Goal: Find specific page/section: Find specific page/section

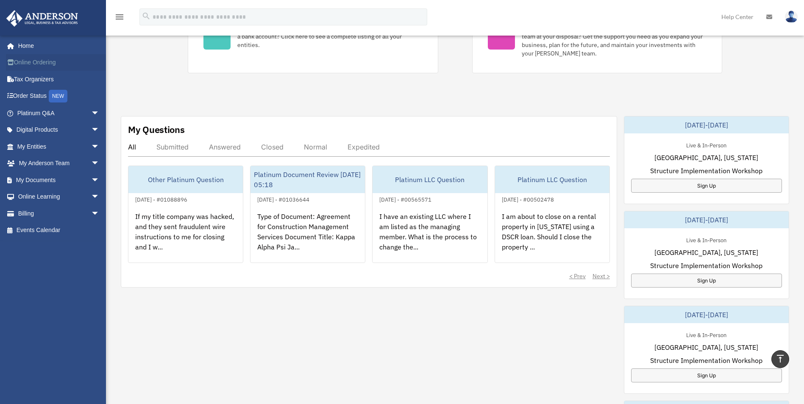
scroll to position [212, 0]
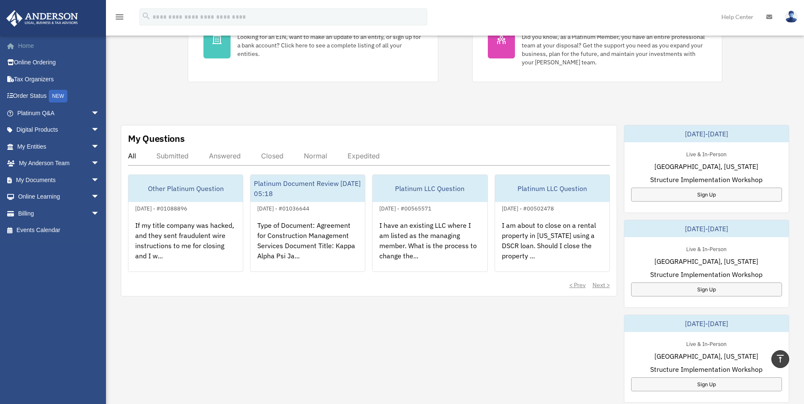
click at [26, 47] on link "Home" at bounding box center [59, 45] width 106 height 17
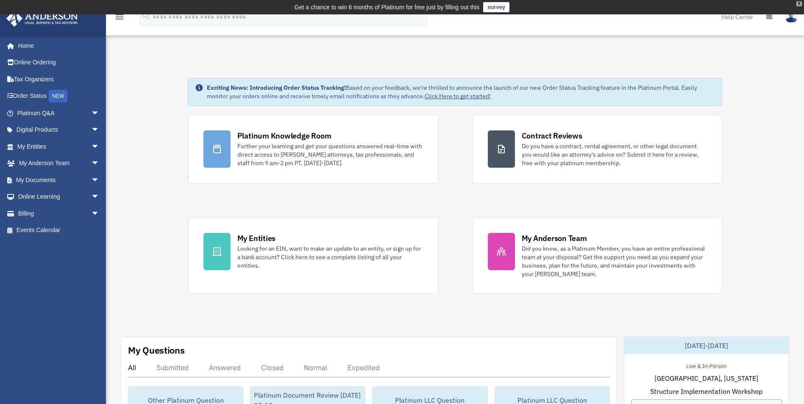
click at [798, 4] on div "X" at bounding box center [799, 3] width 6 height 5
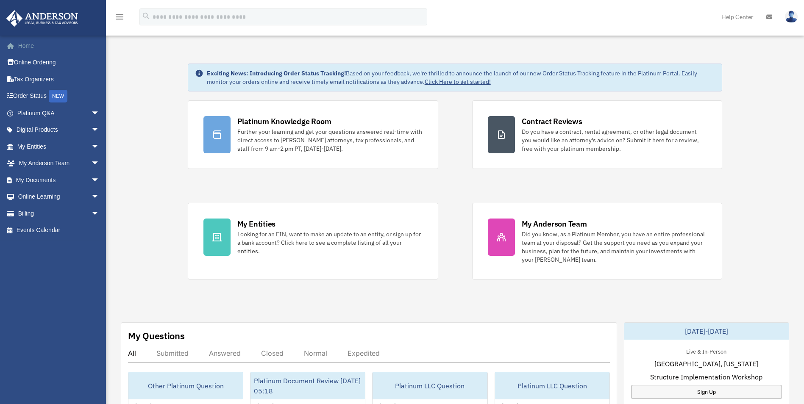
click at [21, 47] on link "Home" at bounding box center [59, 45] width 106 height 17
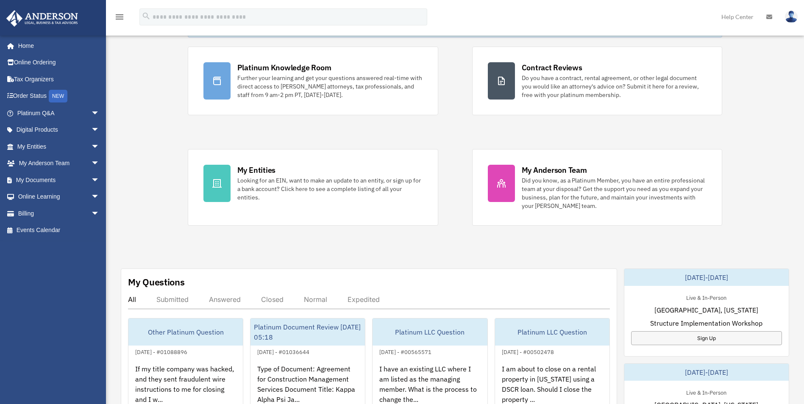
scroll to position [42, 0]
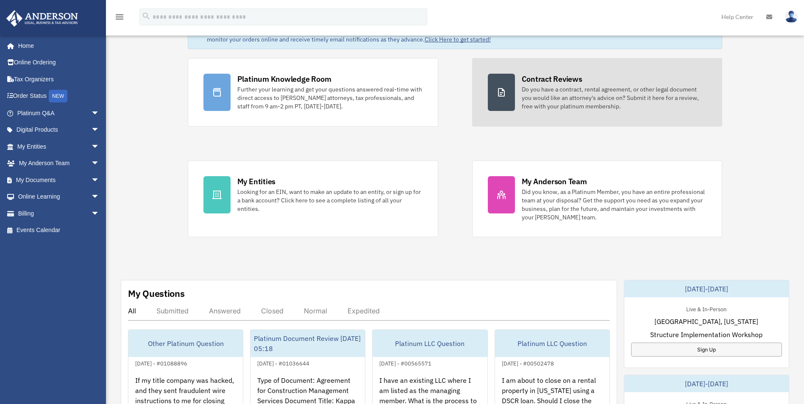
click at [570, 95] on div "Do you have a contract, rental agreement, or other legal document you would lik…" at bounding box center [614, 97] width 185 height 25
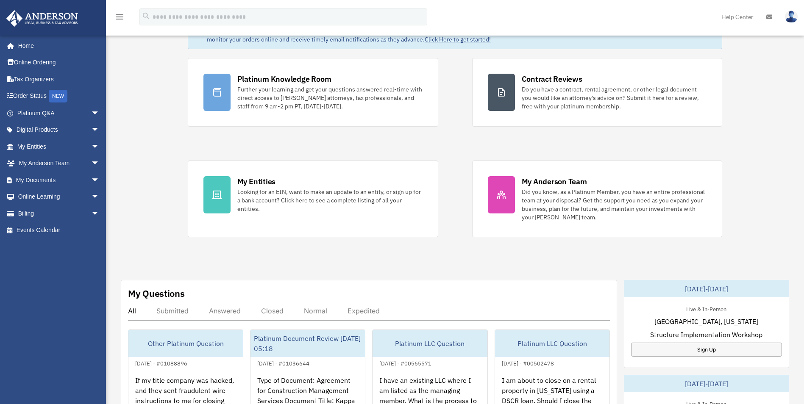
scroll to position [91, 0]
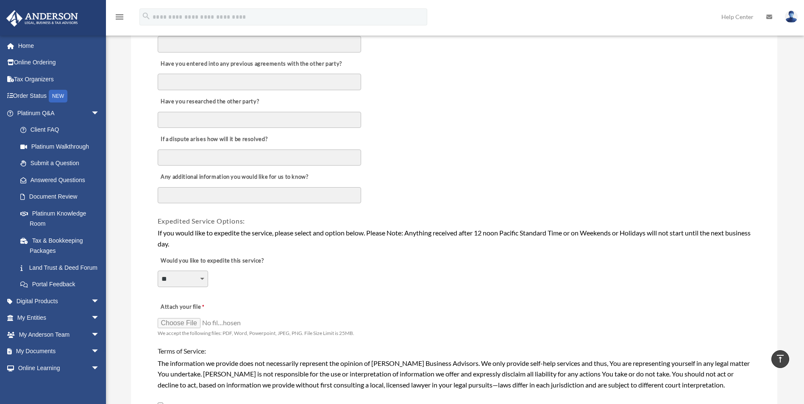
scroll to position [593, 0]
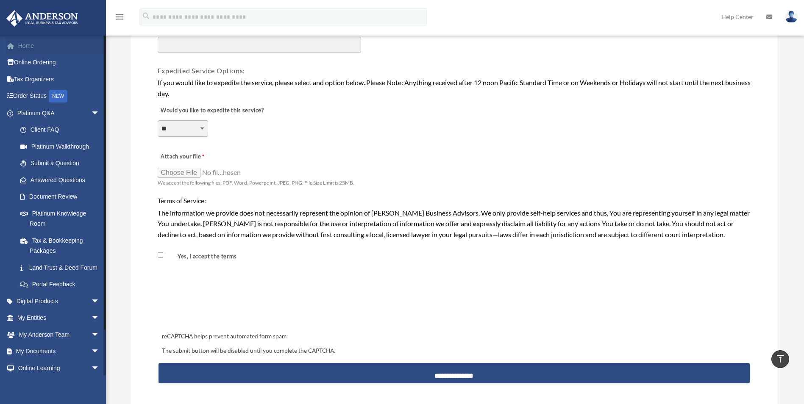
click at [27, 48] on link "Home" at bounding box center [59, 45] width 106 height 17
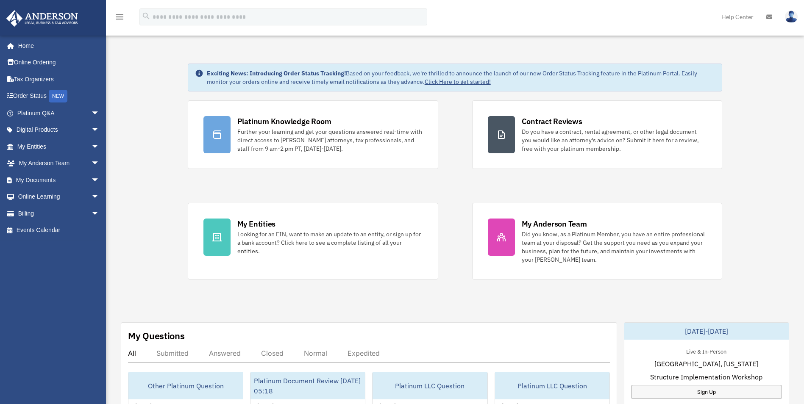
click at [788, 18] on img at bounding box center [791, 17] width 13 height 12
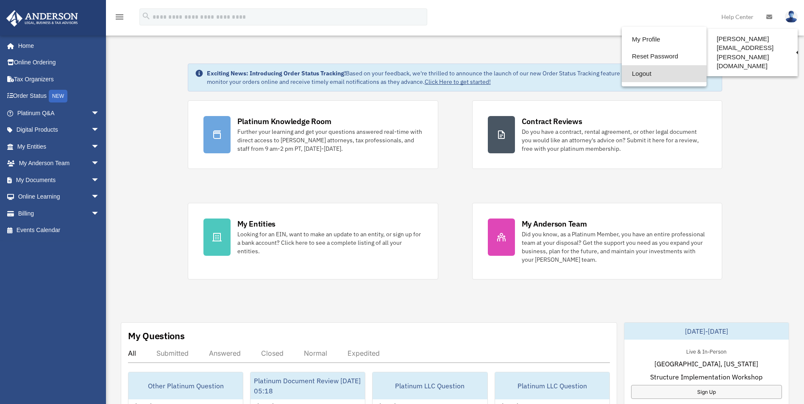
click at [622, 72] on link "Logout" at bounding box center [664, 73] width 85 height 17
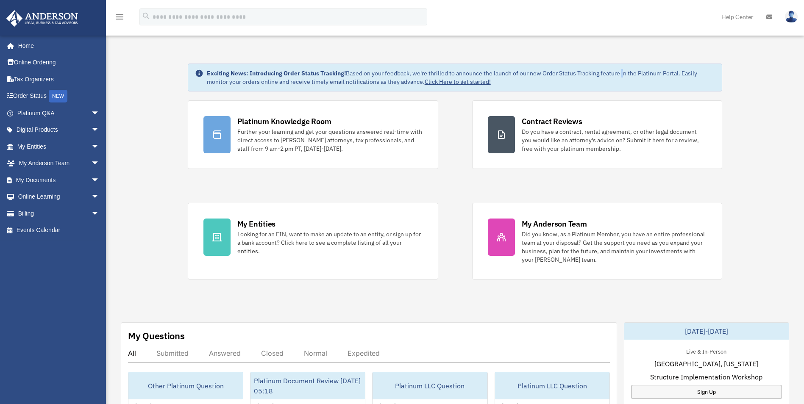
click at [621, 72] on div "Exciting News: Introducing Order Status Tracking! Based on your feedback, we're…" at bounding box center [461, 77] width 509 height 17
